Goal: Check status: Check status

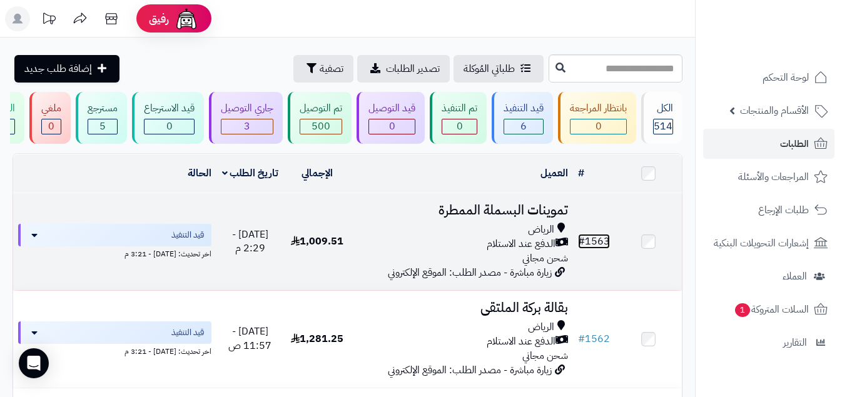
click at [602, 248] on link "# 1563" at bounding box center [594, 241] width 32 height 15
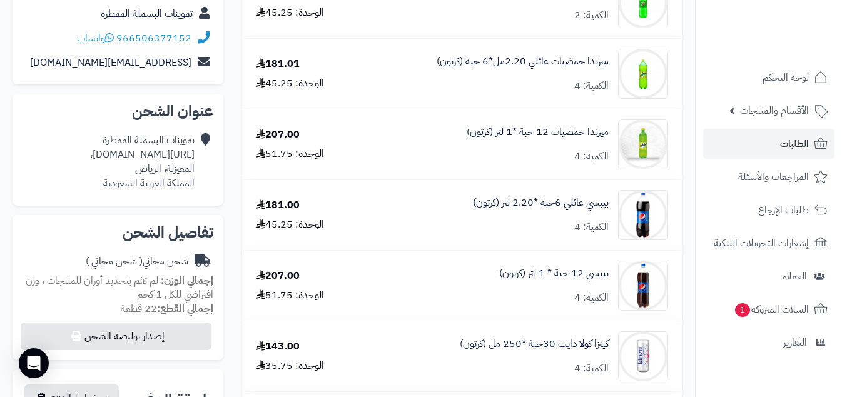
scroll to position [306, 0]
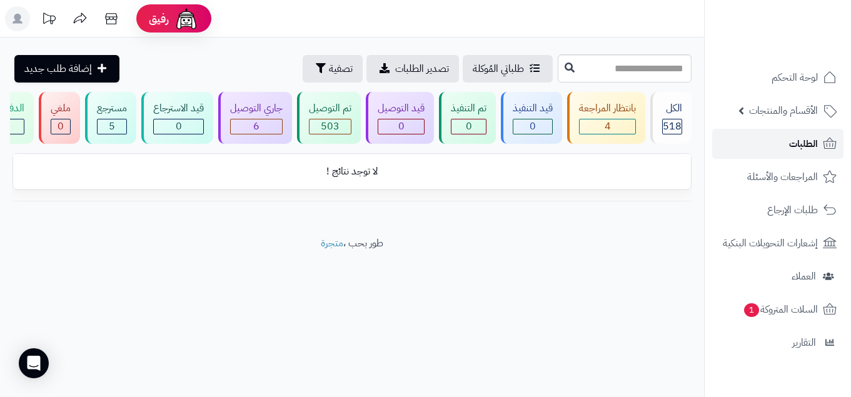
click at [804, 136] on span "الطلبات" at bounding box center [803, 144] width 29 height 18
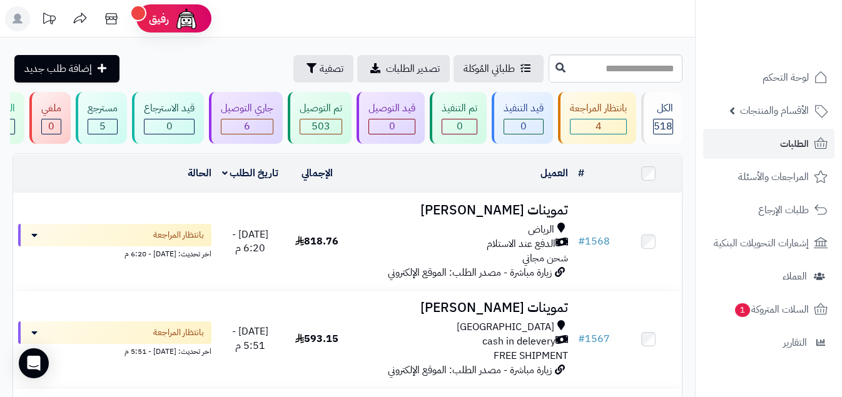
scroll to position [135, 0]
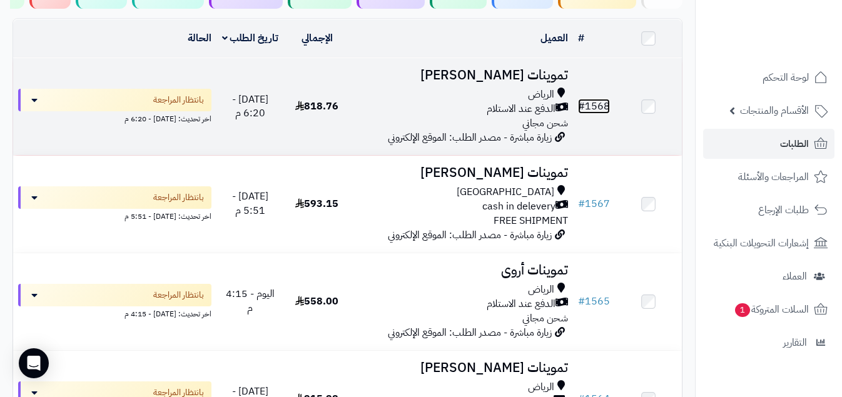
click at [592, 114] on link "# 1568" at bounding box center [594, 106] width 32 height 15
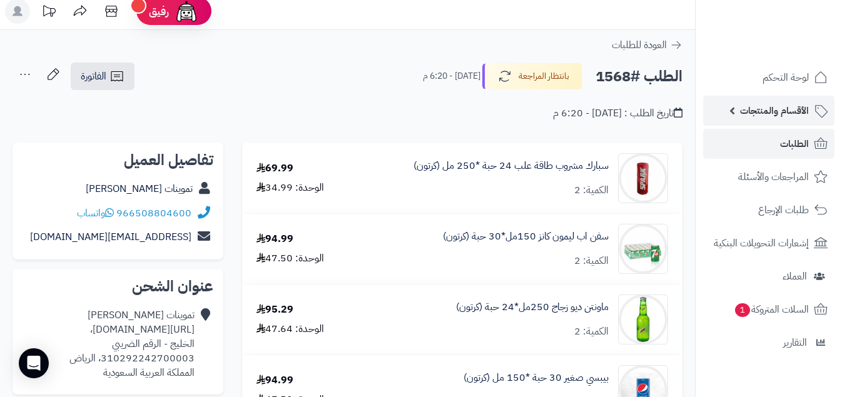
scroll to position [10, 0]
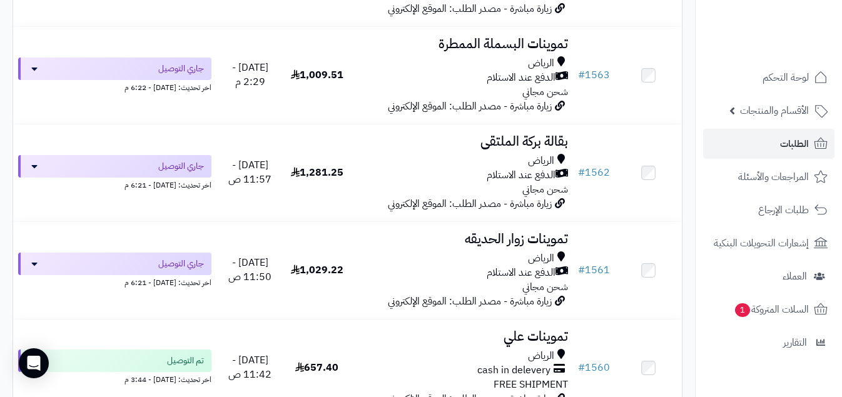
scroll to position [573, 0]
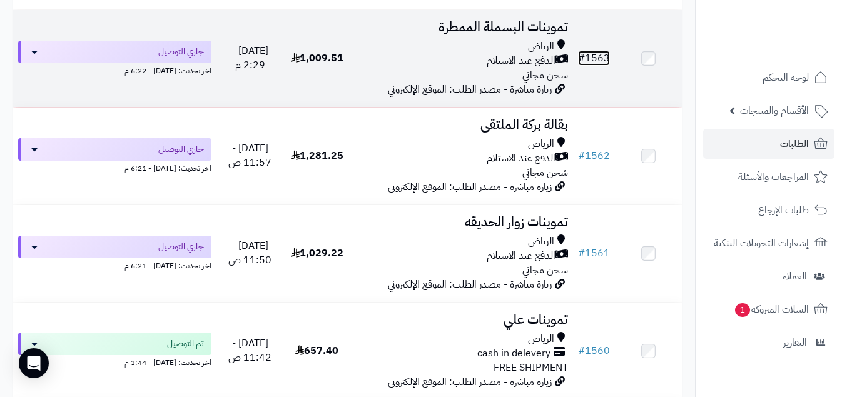
click at [592, 66] on link "# 1563" at bounding box center [594, 58] width 32 height 15
